Goal: Task Accomplishment & Management: Manage account settings

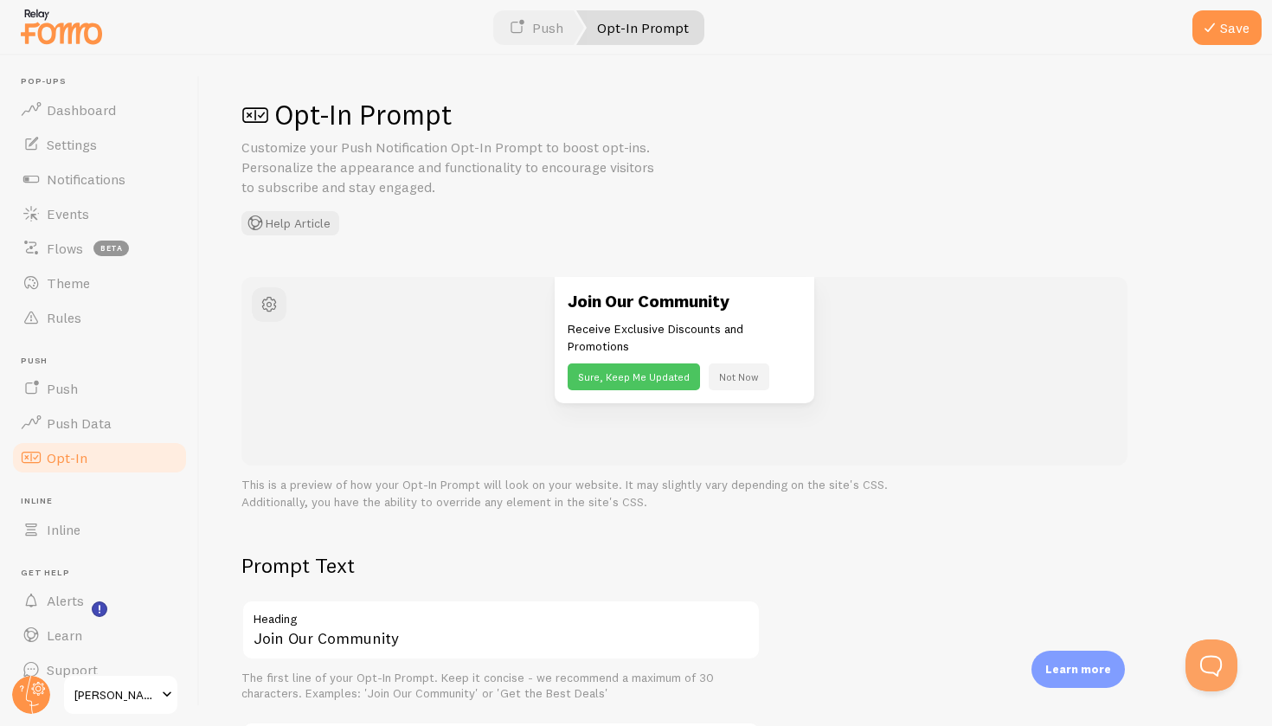
scroll to position [22, 0]
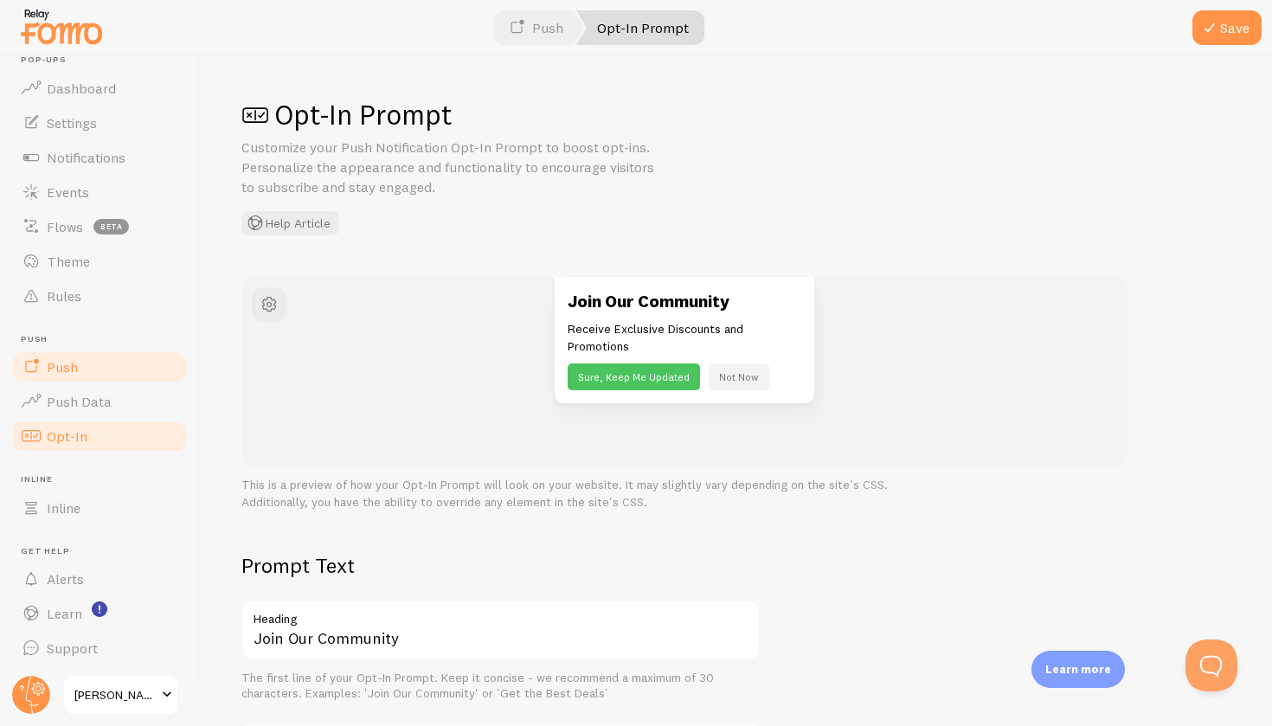
click at [23, 362] on span at bounding box center [31, 366] width 21 height 21
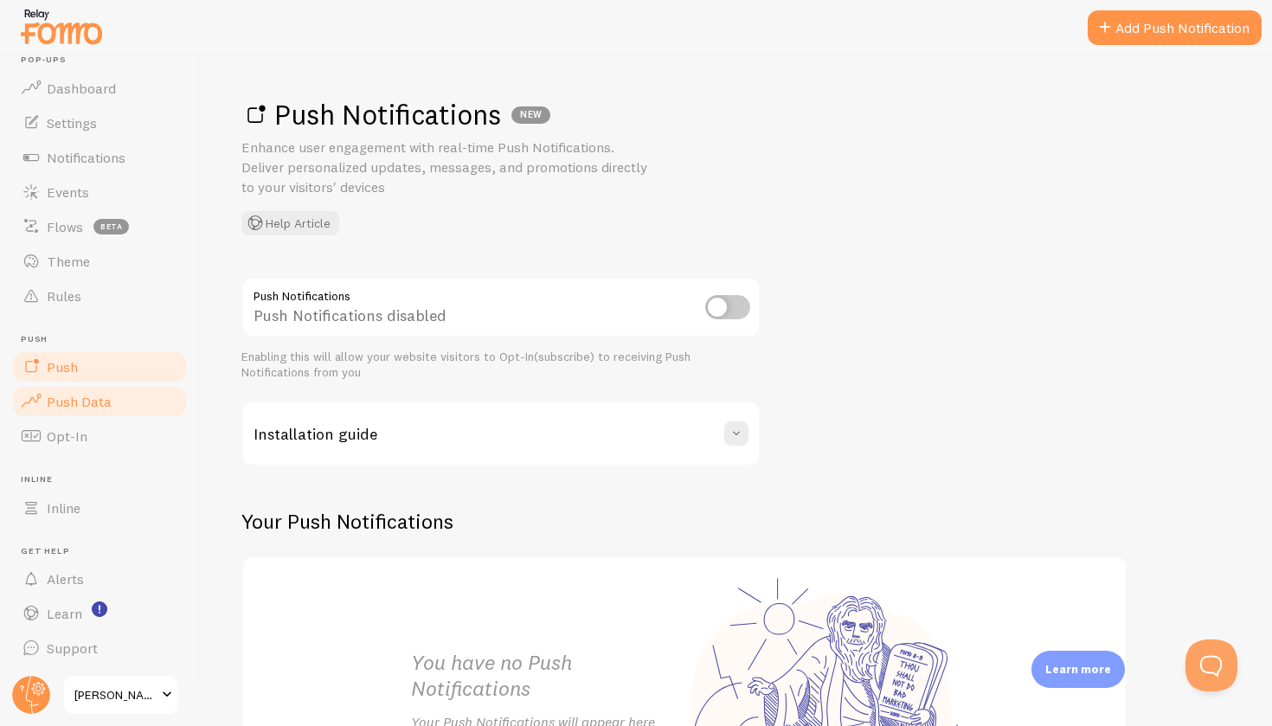
click at [52, 400] on span "Push Data" at bounding box center [79, 401] width 65 height 17
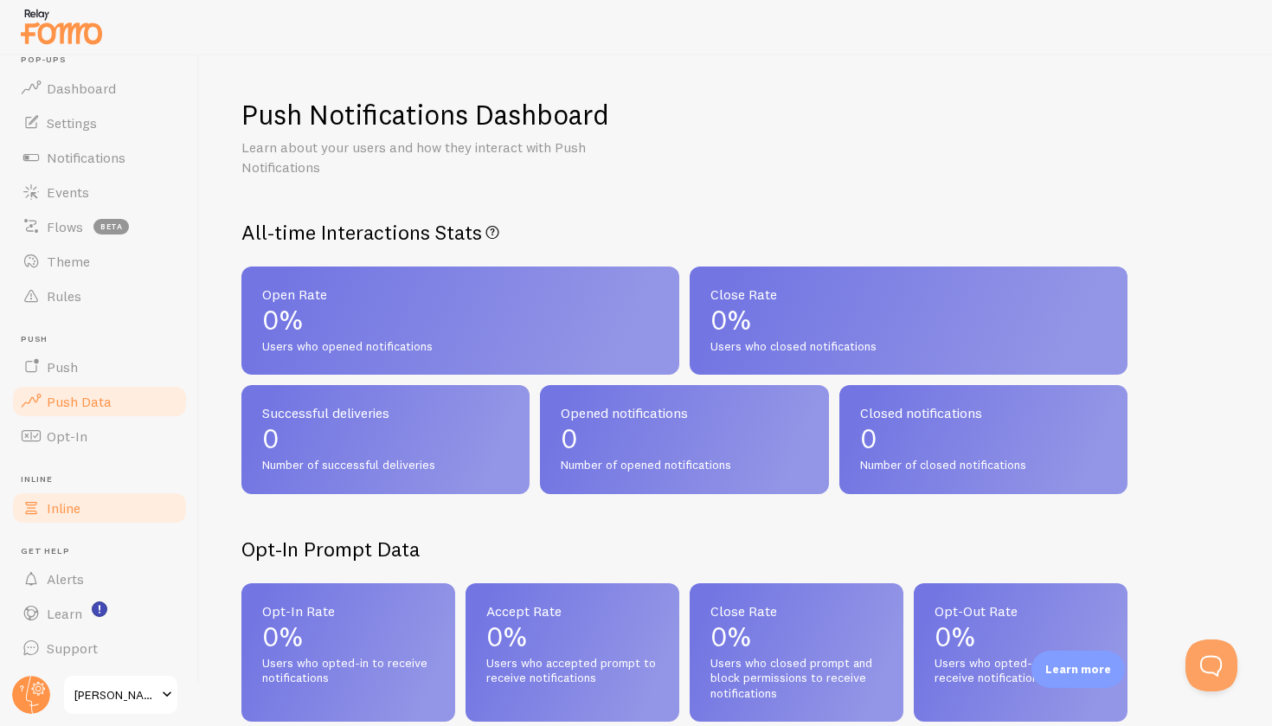
click at [68, 509] on span "Inline" at bounding box center [64, 507] width 34 height 17
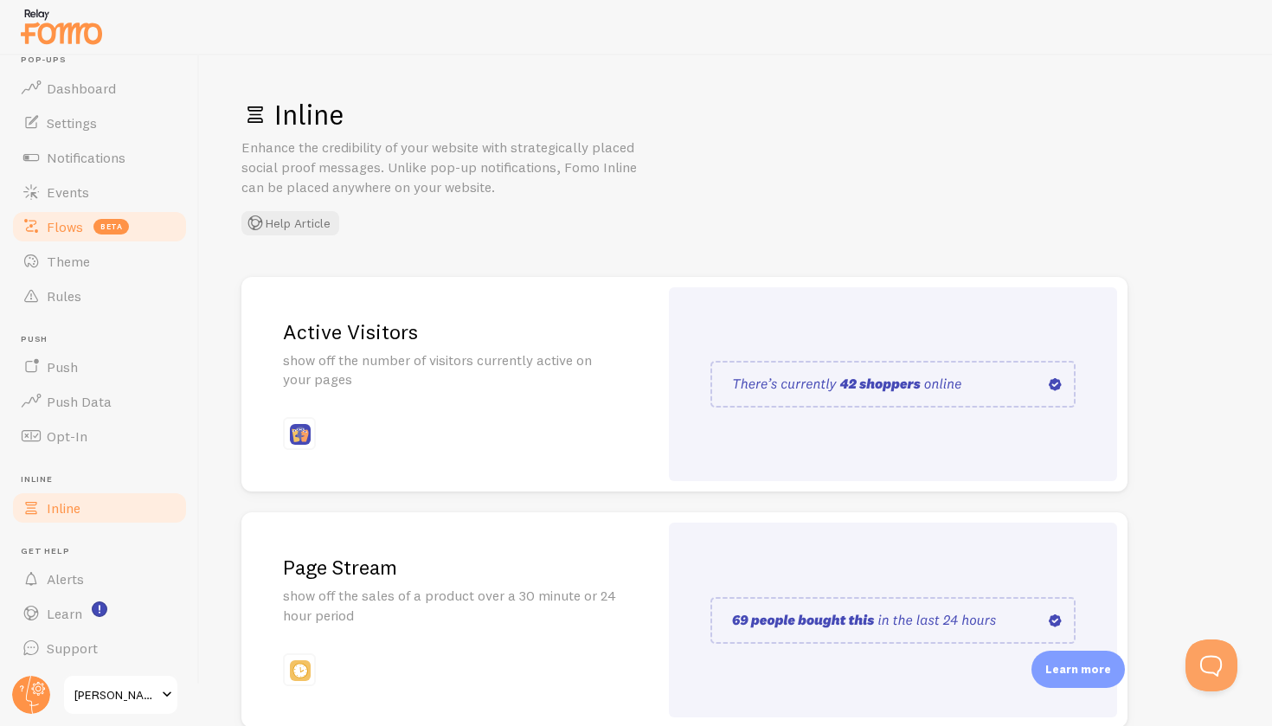
click at [54, 234] on span "Flows" at bounding box center [65, 226] width 36 height 17
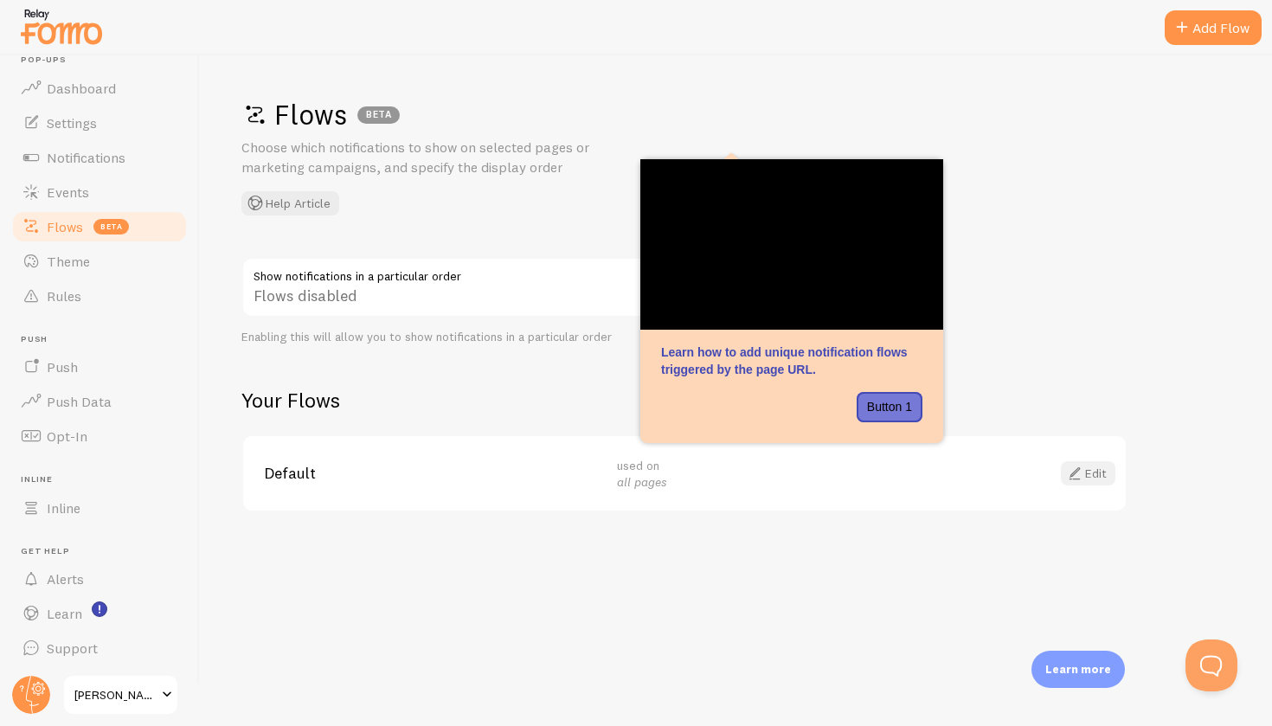
click at [1071, 474] on span at bounding box center [1074, 473] width 21 height 21
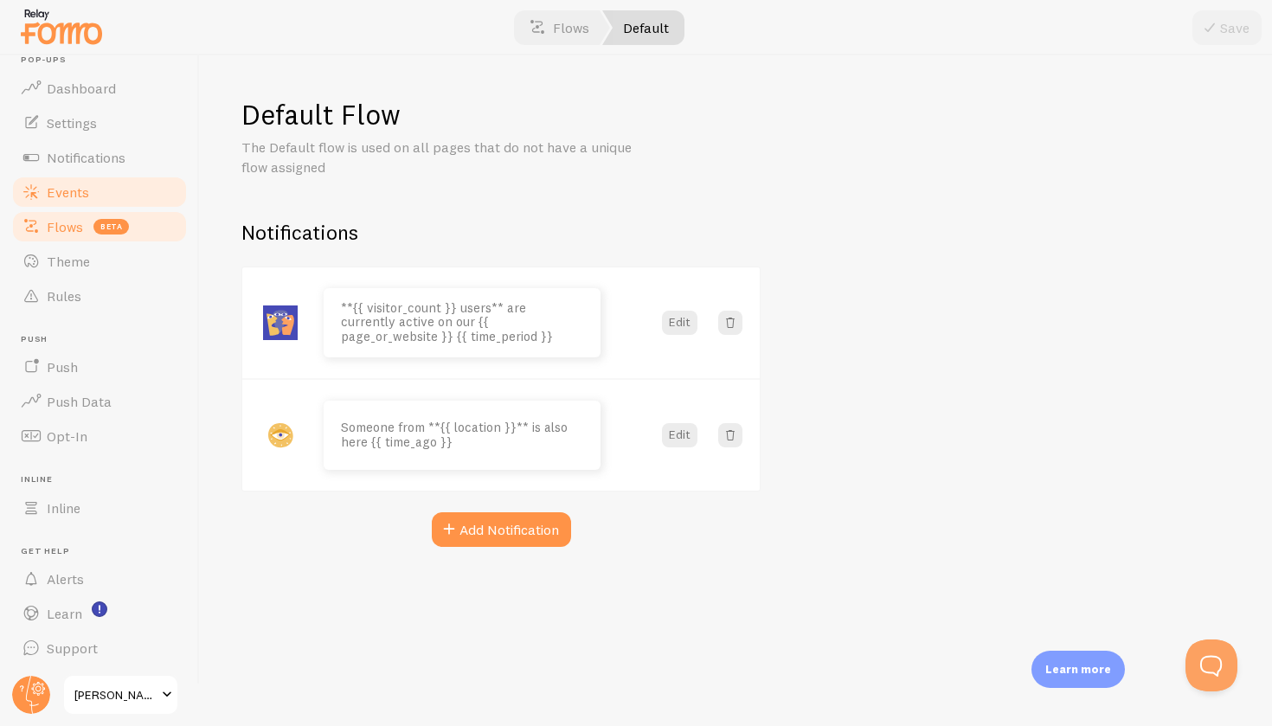
click at [85, 177] on link "Events" at bounding box center [99, 192] width 178 height 35
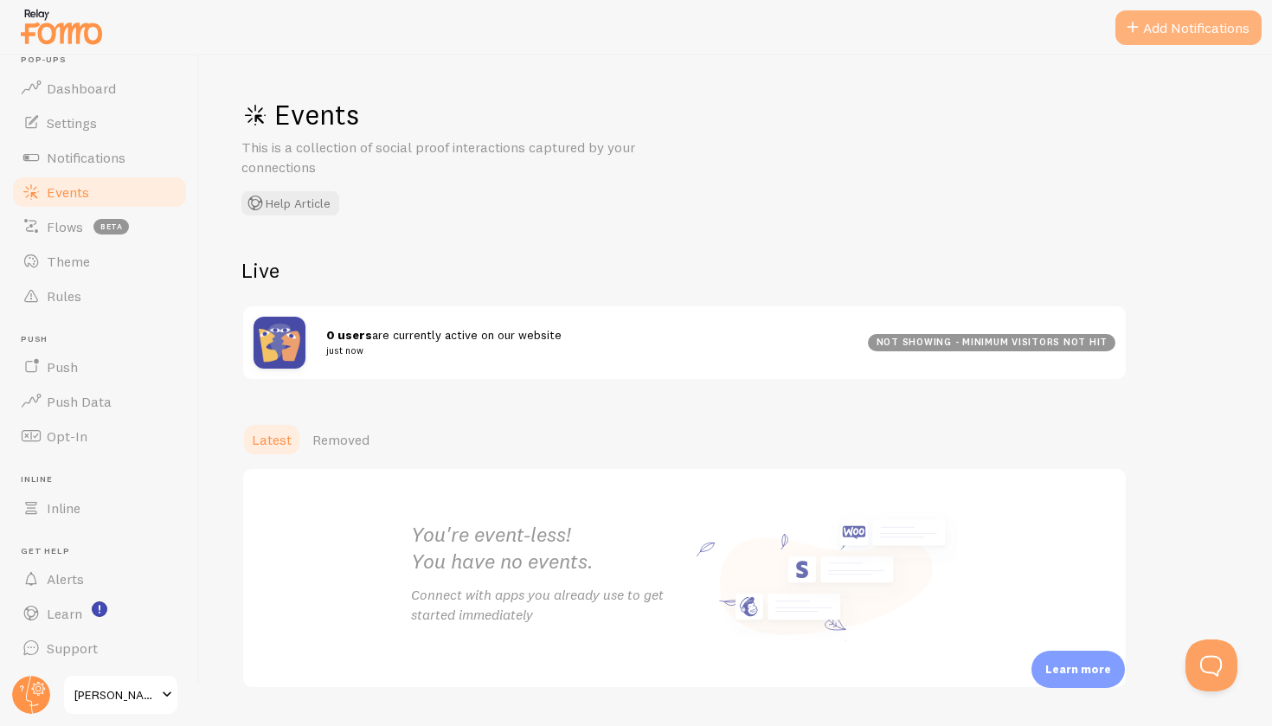
click at [1152, 33] on button "Add Notifications" at bounding box center [1188, 27] width 146 height 35
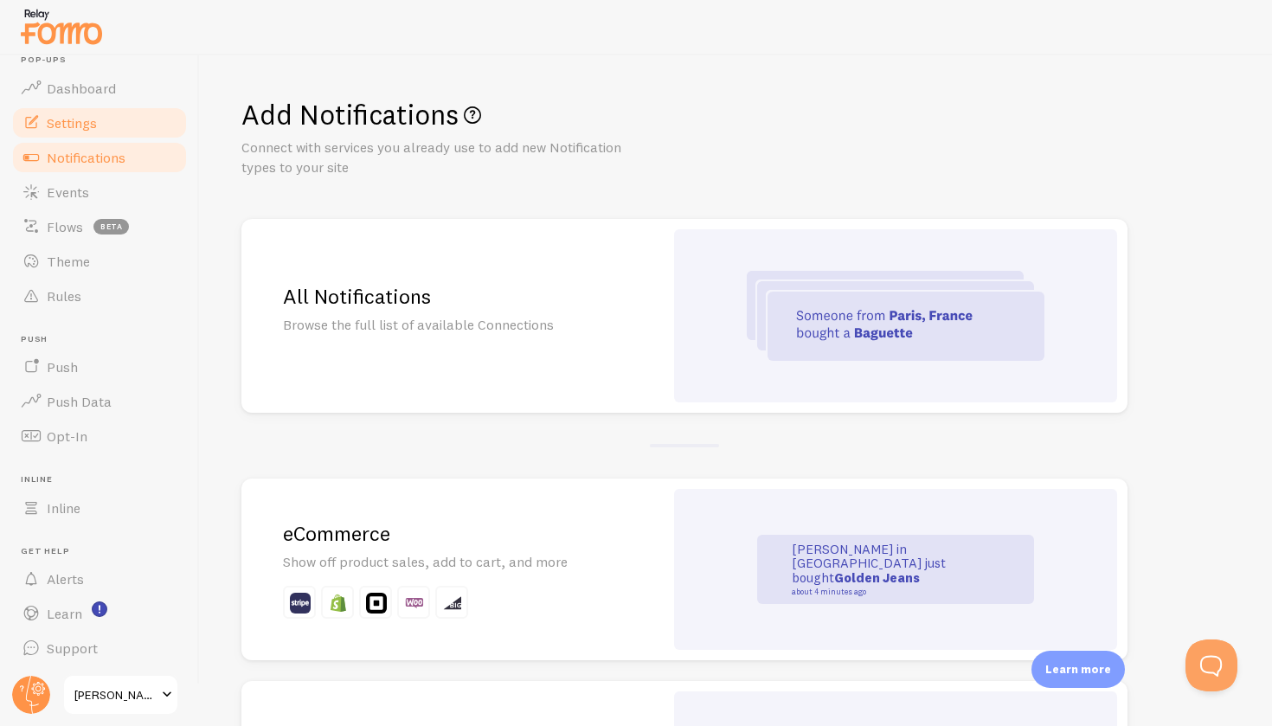
click at [88, 134] on link "Settings" at bounding box center [99, 123] width 178 height 35
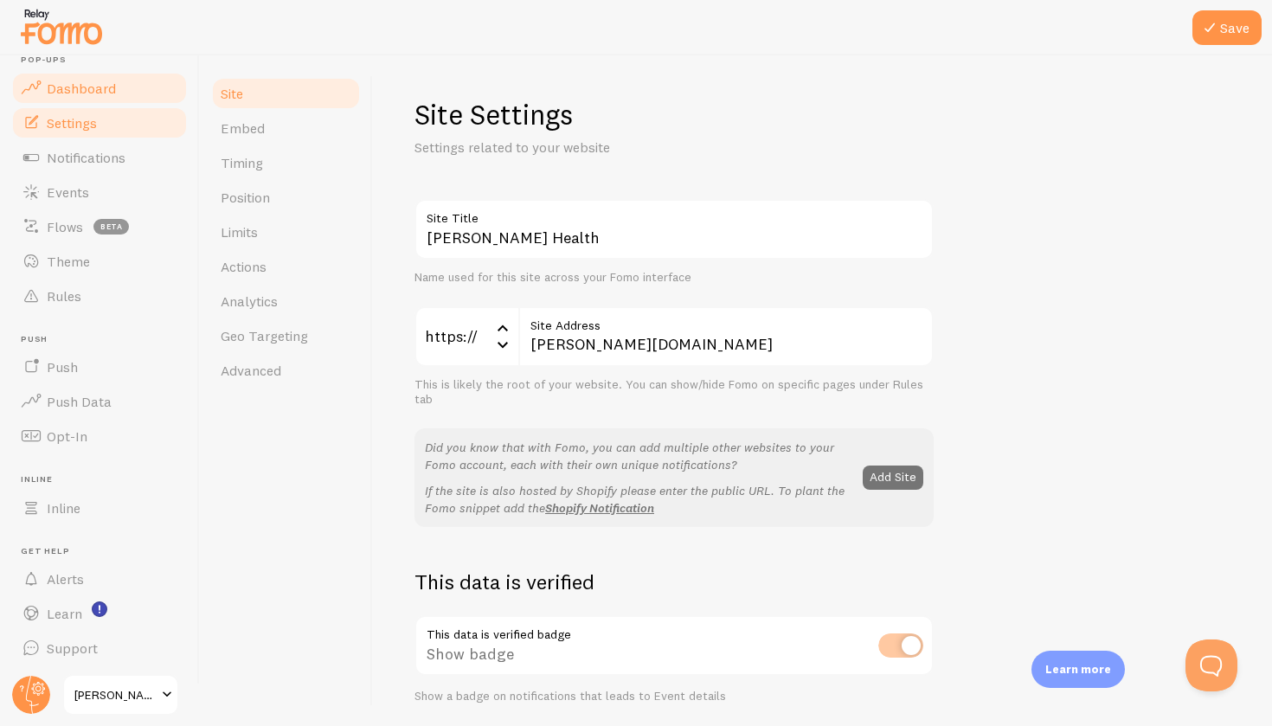
click at [73, 82] on span "Dashboard" at bounding box center [81, 88] width 69 height 17
